Goal: Information Seeking & Learning: Learn about a topic

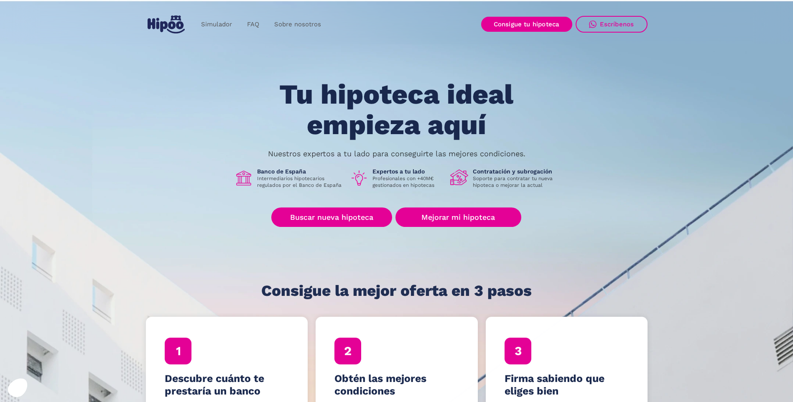
click at [172, 19] on img "home" at bounding box center [166, 24] width 37 height 18
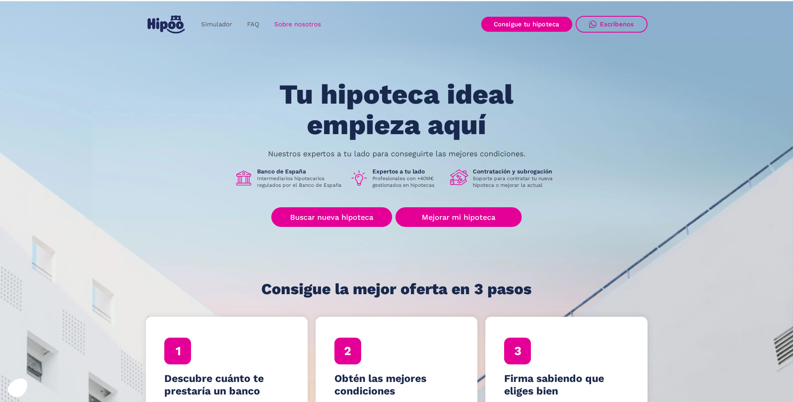
click at [310, 23] on link "Sobre nosotros" at bounding box center [298, 24] width 62 height 16
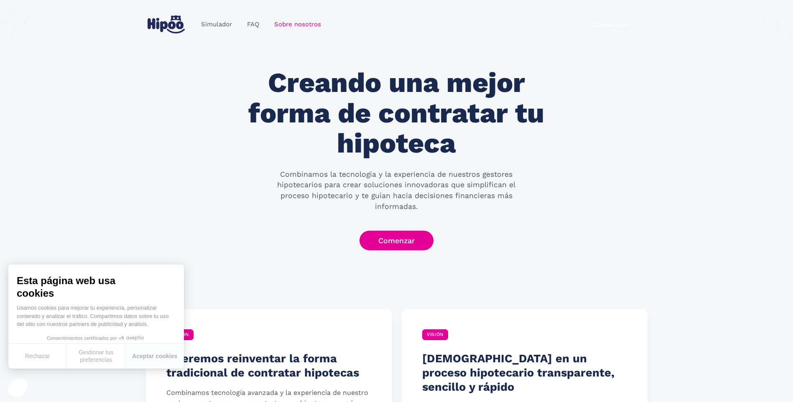
click at [179, 26] on img "home" at bounding box center [166, 24] width 37 height 18
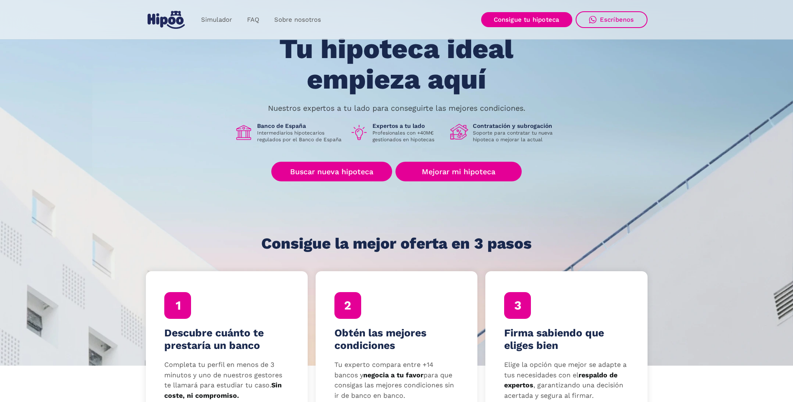
scroll to position [42, 0]
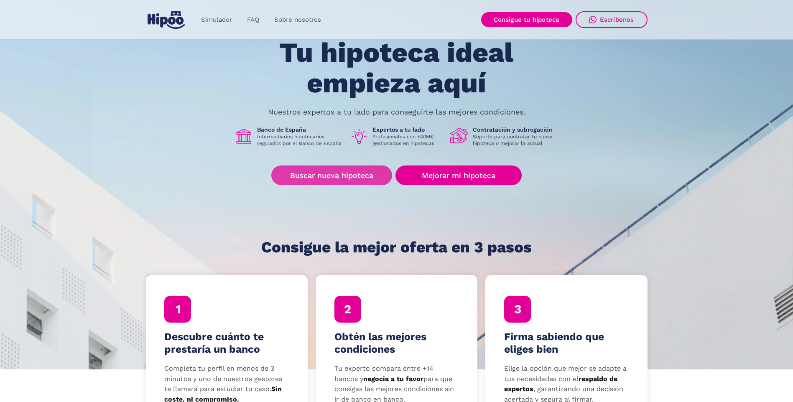
click at [361, 175] on link "Buscar nueva hipoteca" at bounding box center [331, 176] width 121 height 20
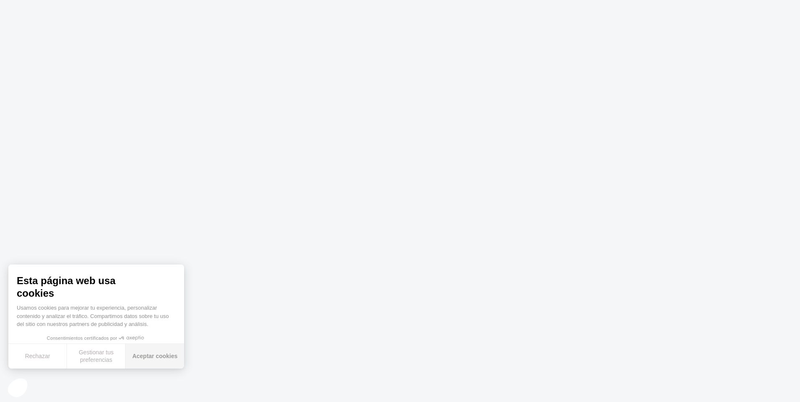
click at [151, 351] on button "Aceptar cookies" at bounding box center [154, 356] width 59 height 25
